Goal: Information Seeking & Learning: Check status

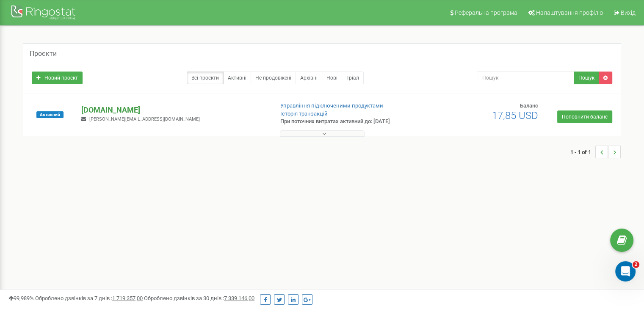
click at [103, 107] on p "[DOMAIN_NAME]" at bounding box center [173, 110] width 185 height 11
click at [114, 107] on p "[DOMAIN_NAME]" at bounding box center [173, 110] width 185 height 11
click at [100, 109] on p "[DOMAIN_NAME]" at bounding box center [173, 110] width 185 height 11
click at [315, 135] on button at bounding box center [322, 133] width 85 height 6
click at [123, 106] on p "[DOMAIN_NAME]" at bounding box center [173, 110] width 185 height 11
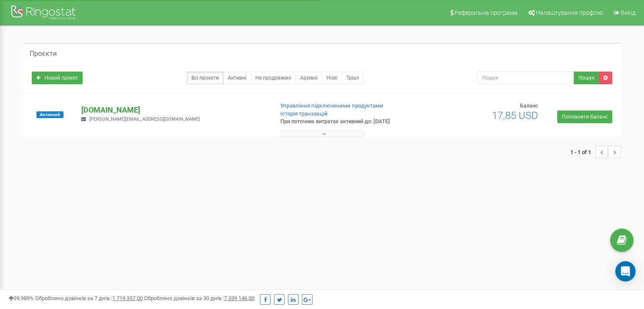
click at [117, 108] on p "[DOMAIN_NAME]" at bounding box center [173, 110] width 185 height 11
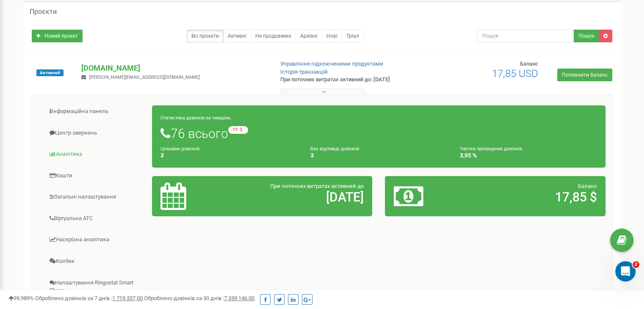
scroll to position [42, 0]
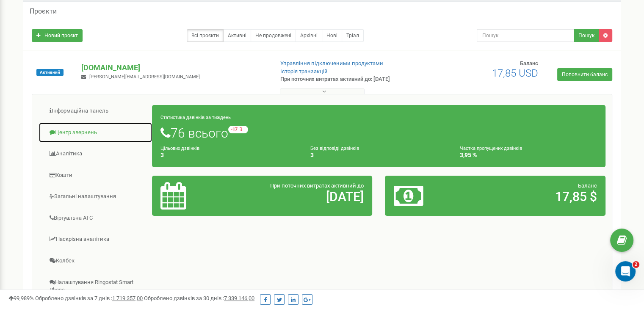
click at [77, 133] on link "Центр звернень" at bounding box center [96, 132] width 114 height 21
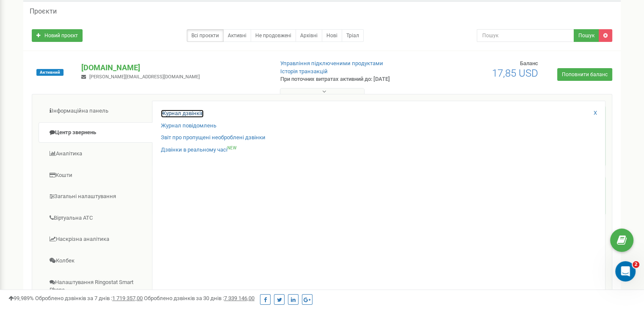
click at [171, 115] on link "Журнал дзвінків" at bounding box center [182, 114] width 43 height 8
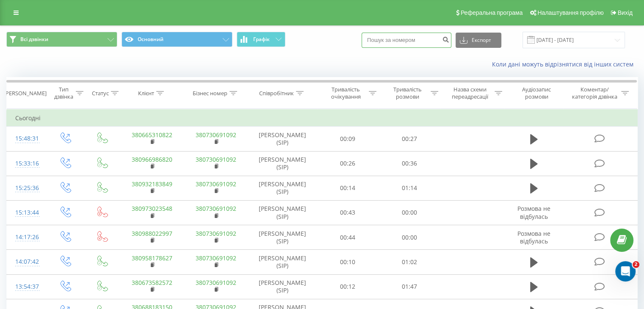
click at [423, 39] on input at bounding box center [406, 40] width 90 height 15
paste input "380632467770"
type input "380632467770"
click at [449, 41] on icon "submit" at bounding box center [445, 38] width 7 height 5
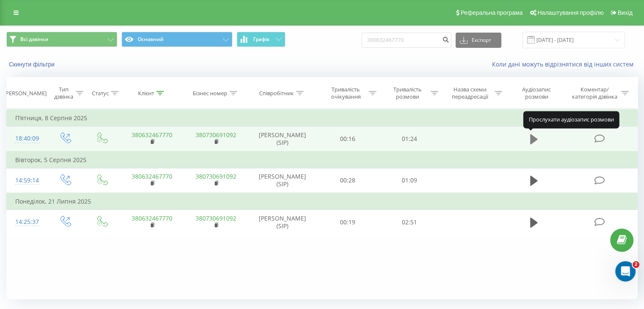
click at [532, 138] on icon at bounding box center [534, 139] width 8 height 10
